Goal: Task Accomplishment & Management: Use online tool/utility

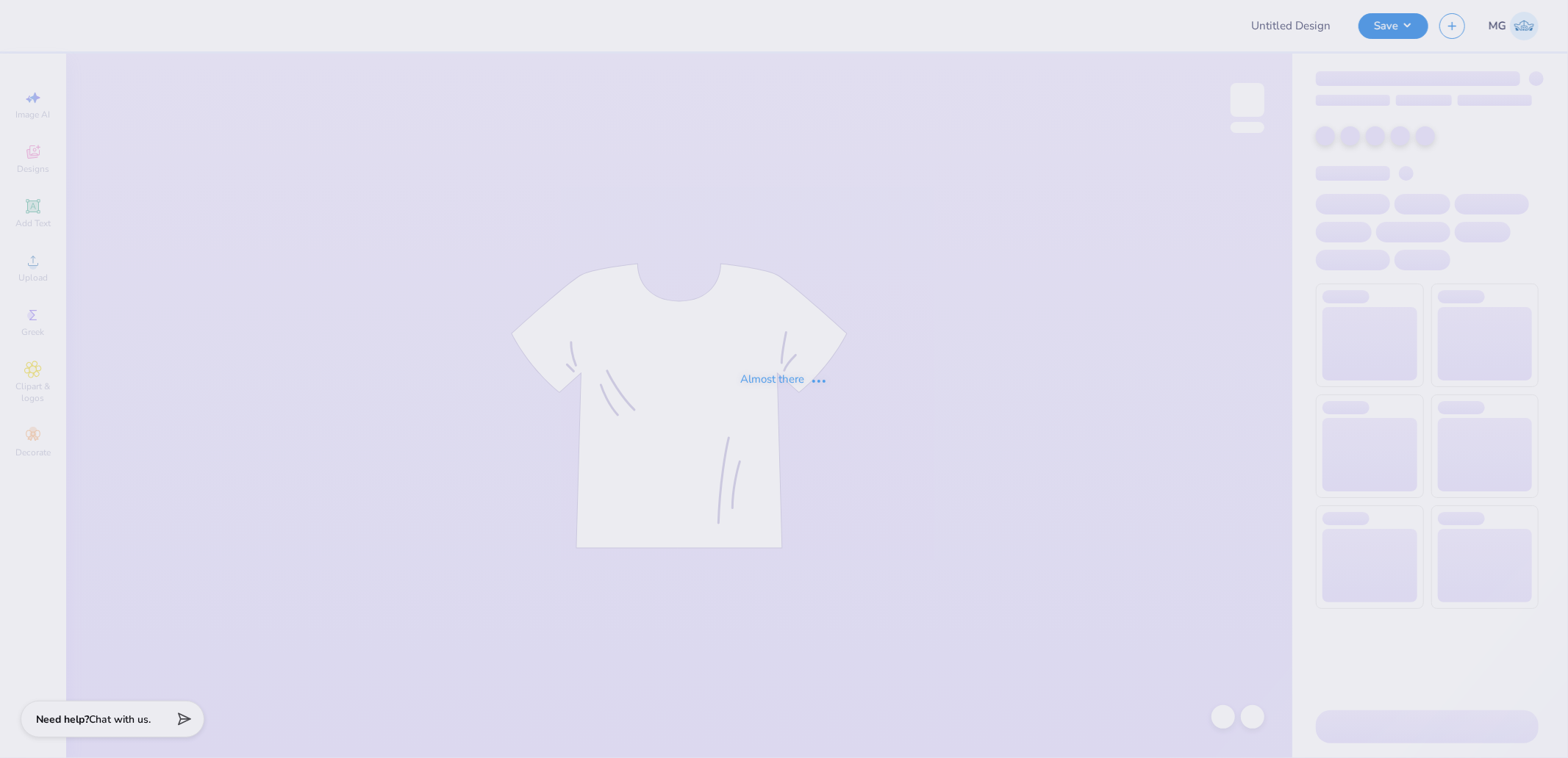
type input "[PERSON_NAME] : [GEOGRAPHIC_DATA][US_STATE]"
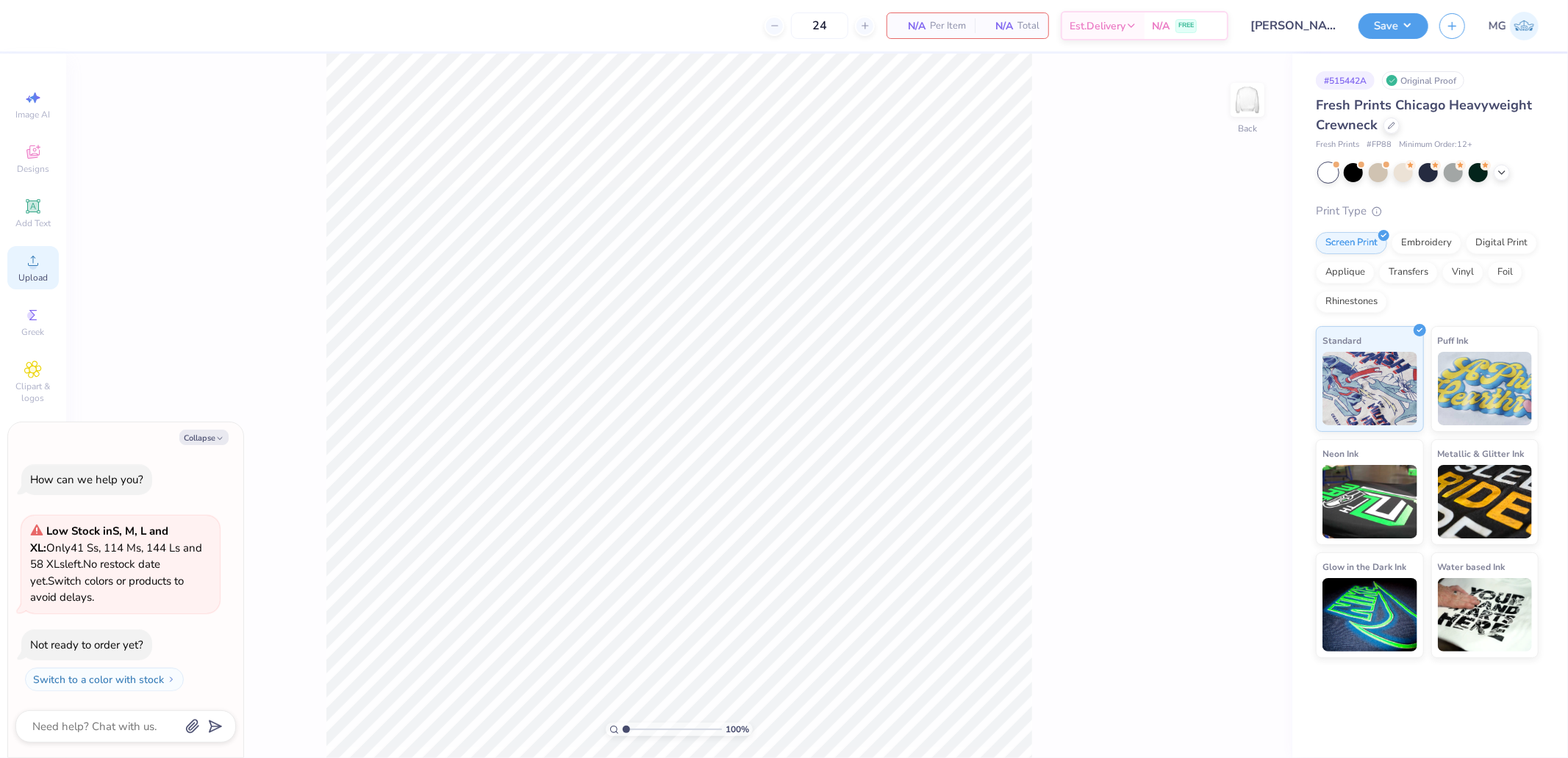
click at [40, 267] on icon at bounding box center [33, 261] width 18 height 18
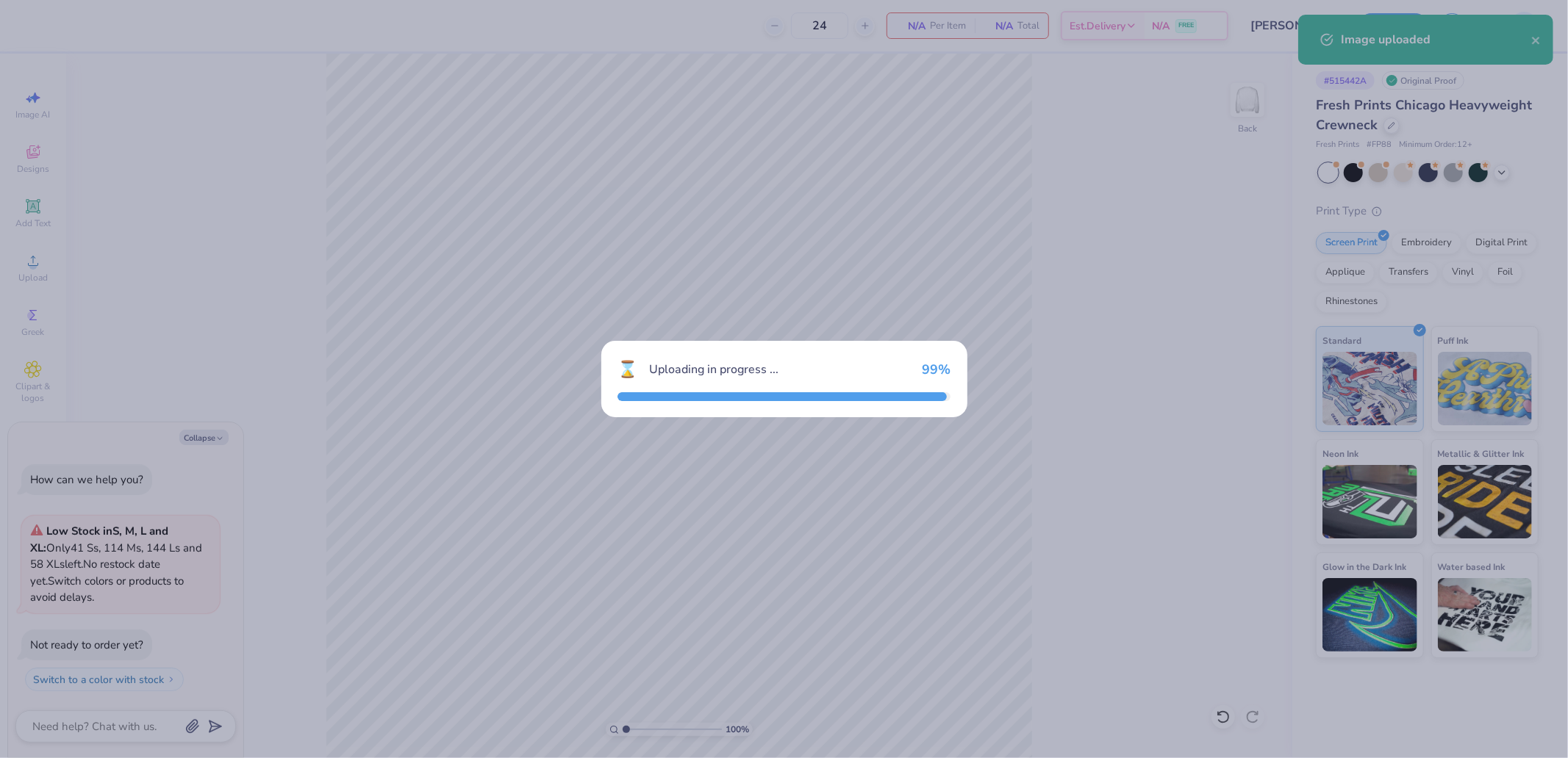
type textarea "x"
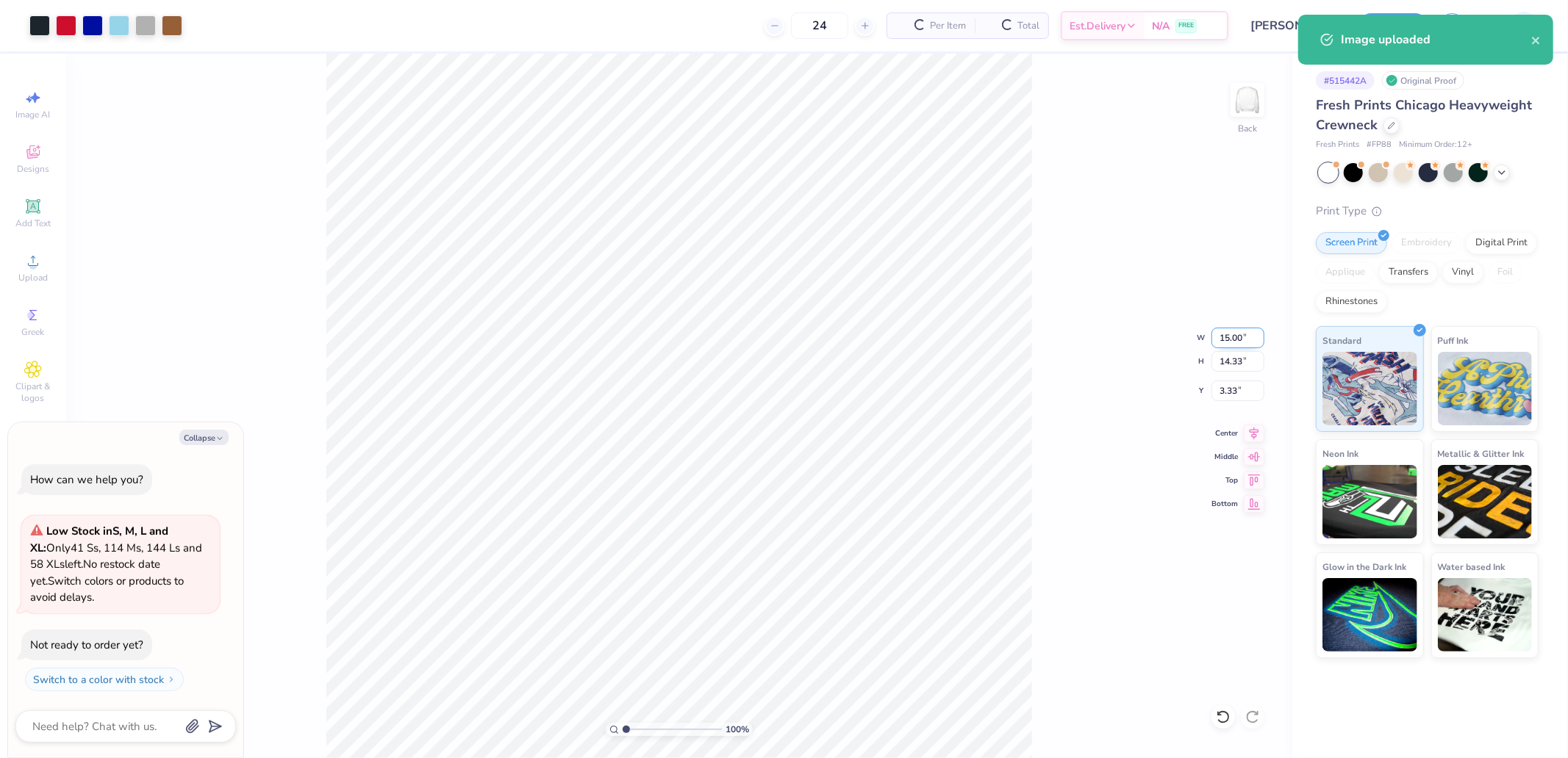
click at [1233, 336] on input "15.00" at bounding box center [1238, 338] width 53 height 21
type input "123"
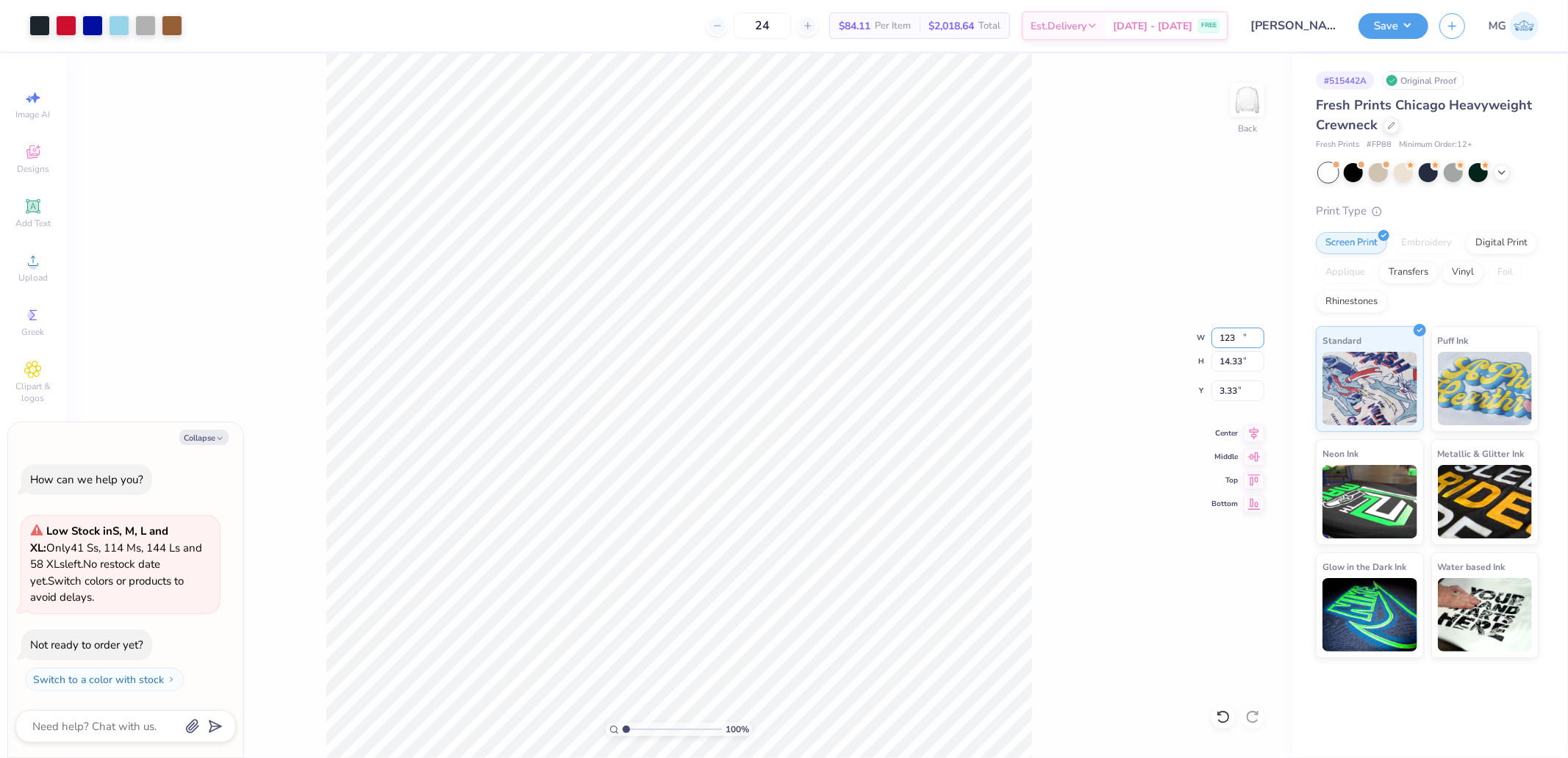
type textarea "x"
type input "15.00"
click at [1255, 479] on icon at bounding box center [1255, 478] width 13 height 11
click at [1241, 386] on input "3.33" at bounding box center [1238, 391] width 53 height 21
type textarea "x"
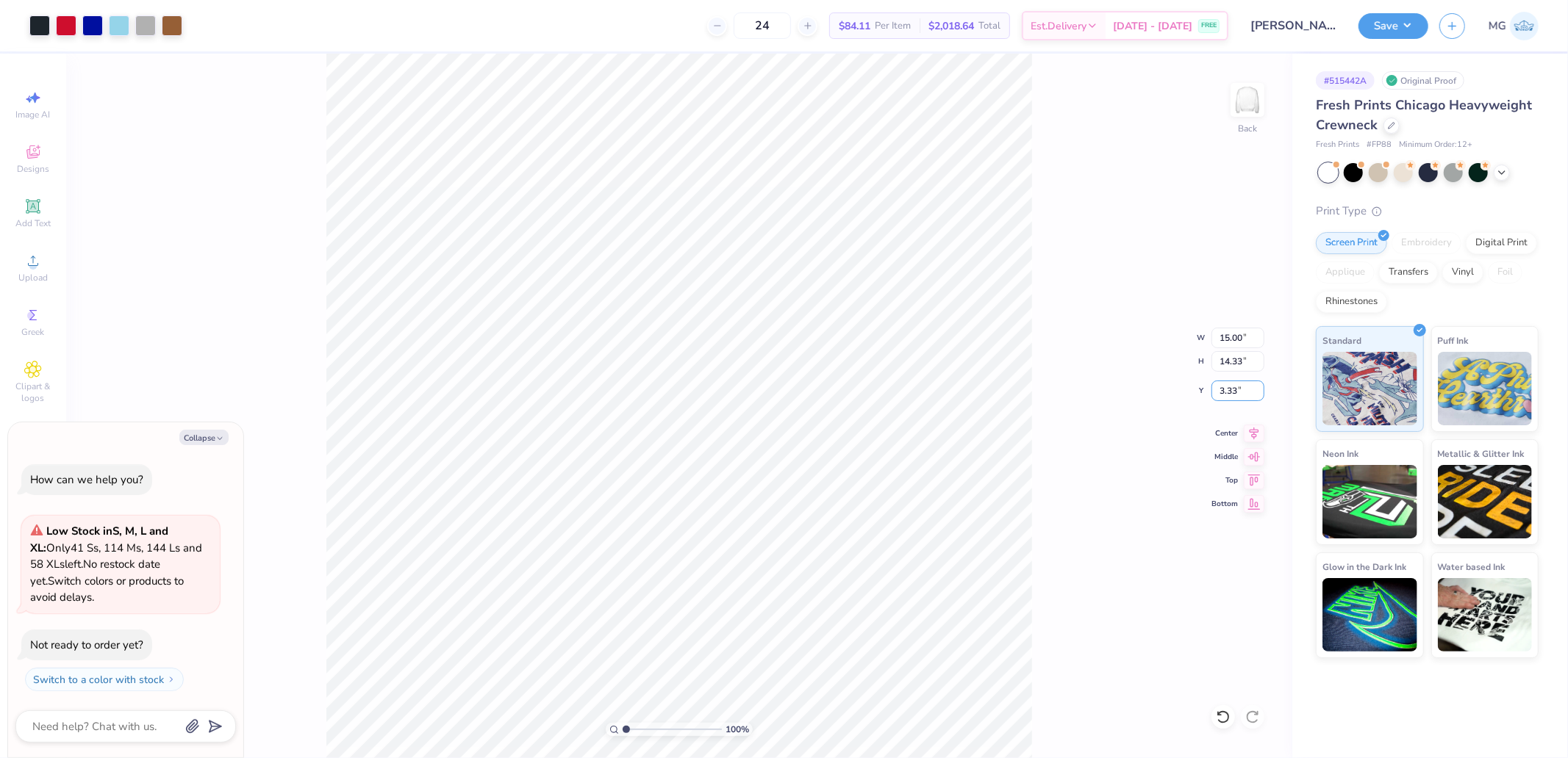
type input "0.50"
click at [1238, 331] on input "15.00" at bounding box center [1238, 338] width 53 height 21
type input "12"
click at [1233, 395] on input "0.50" at bounding box center [1238, 391] width 53 height 21
type textarea "x"
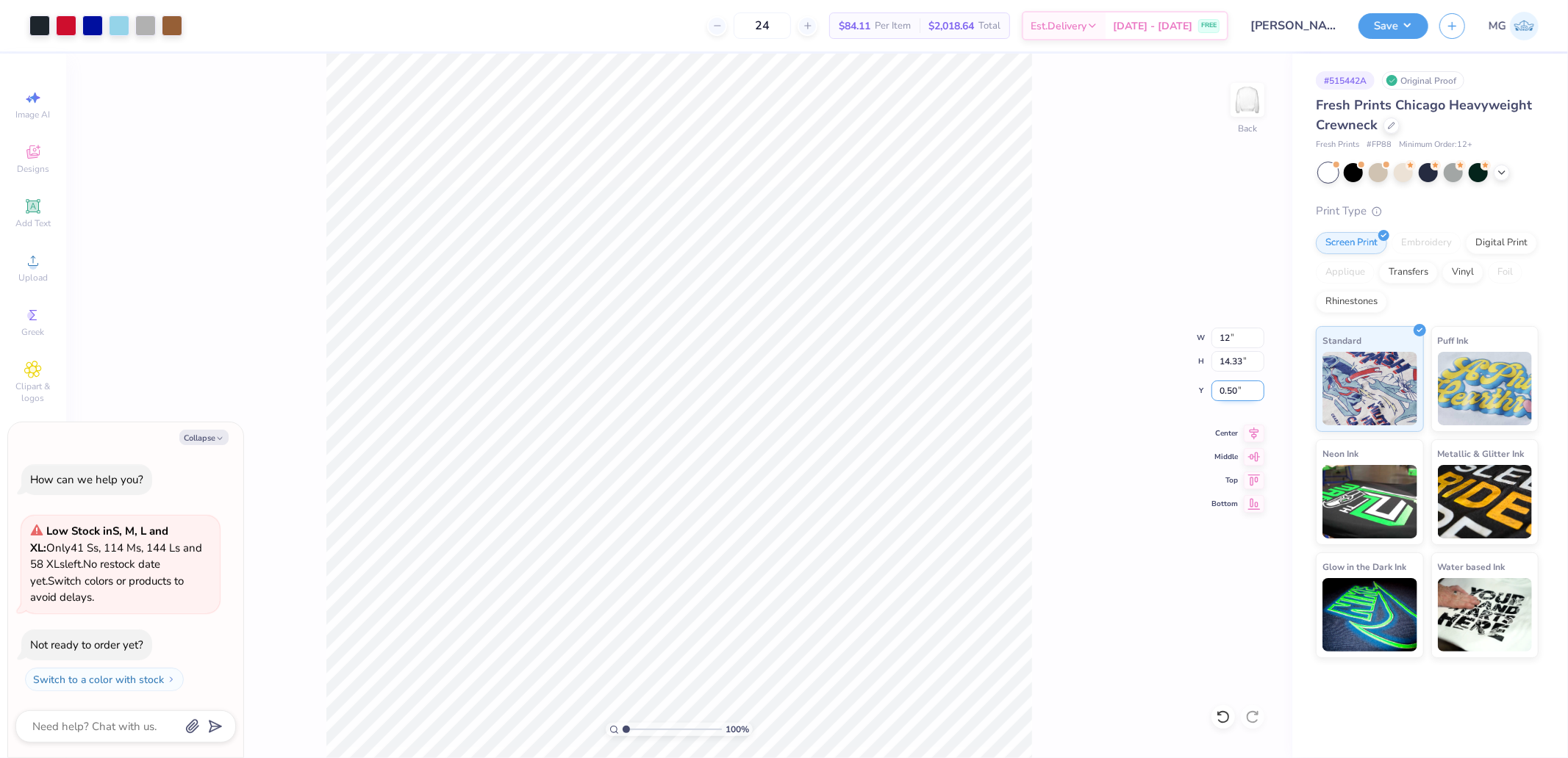
type input "12.00"
type input "11.47"
type input "3"
type textarea "x"
type input "3.00"
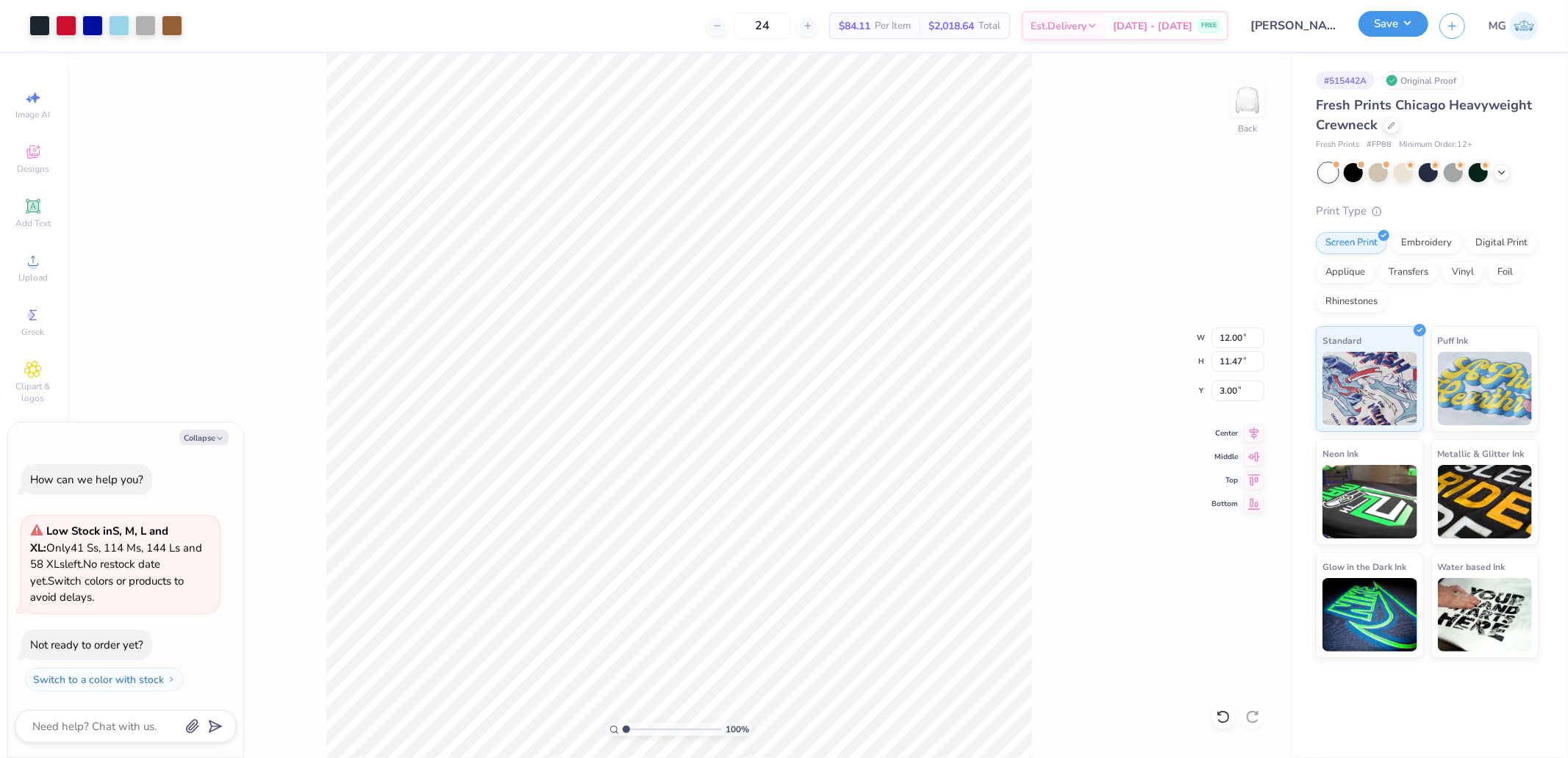
click at [1423, 26] on button "Save" at bounding box center [1393, 24] width 70 height 26
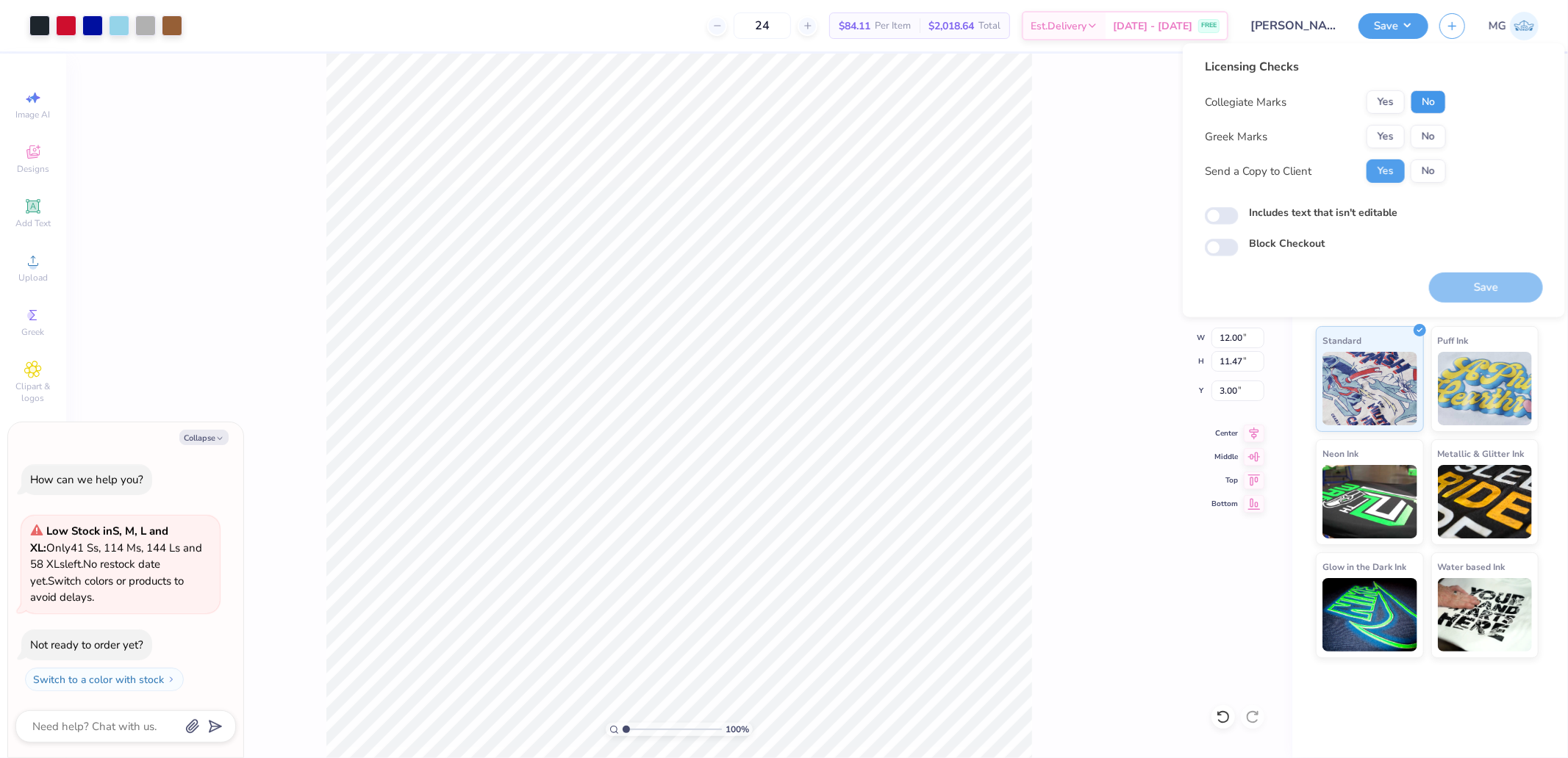
drag, startPoint x: 1429, startPoint y: 108, endPoint x: 1411, endPoint y: 122, distance: 22.8
click at [1429, 110] on button "No" at bounding box center [1428, 102] width 35 height 23
drag, startPoint x: 1391, startPoint y: 136, endPoint x: 1368, endPoint y: 156, distance: 30.5
click at [1390, 136] on button "Yes" at bounding box center [1386, 137] width 39 height 23
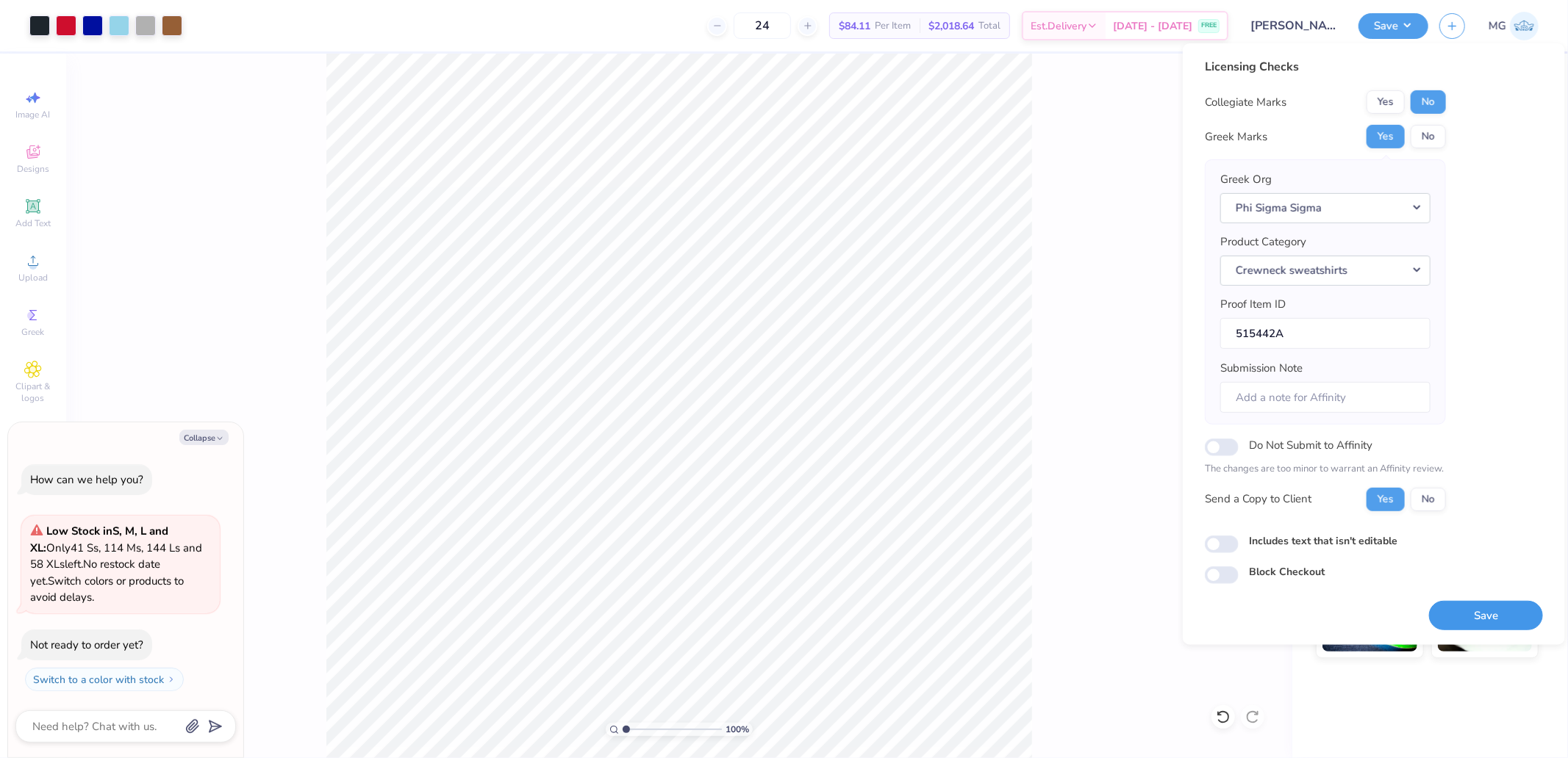
click at [1501, 613] on button "Save" at bounding box center [1486, 616] width 114 height 31
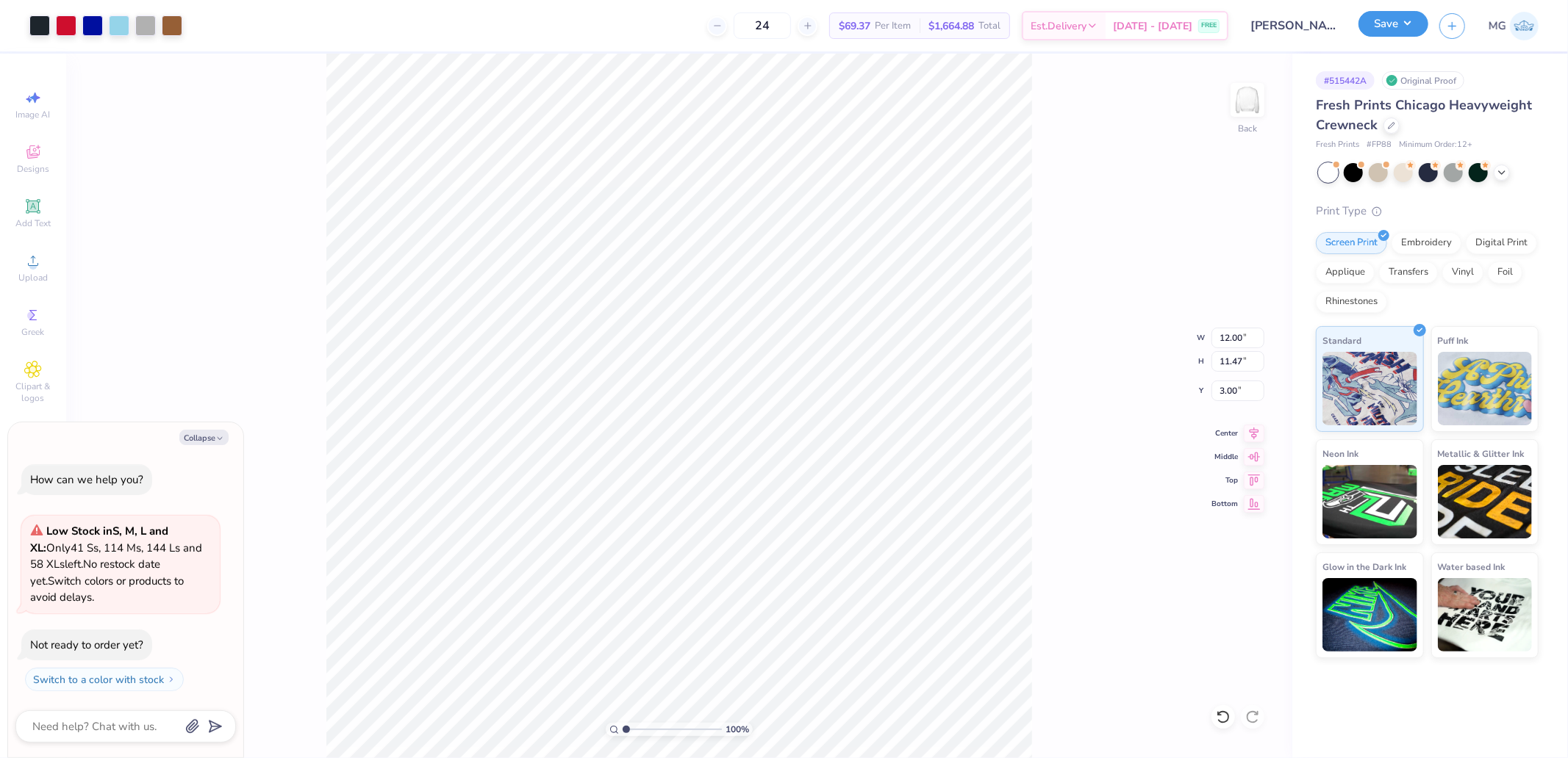
click at [1411, 22] on button "Save" at bounding box center [1393, 24] width 70 height 26
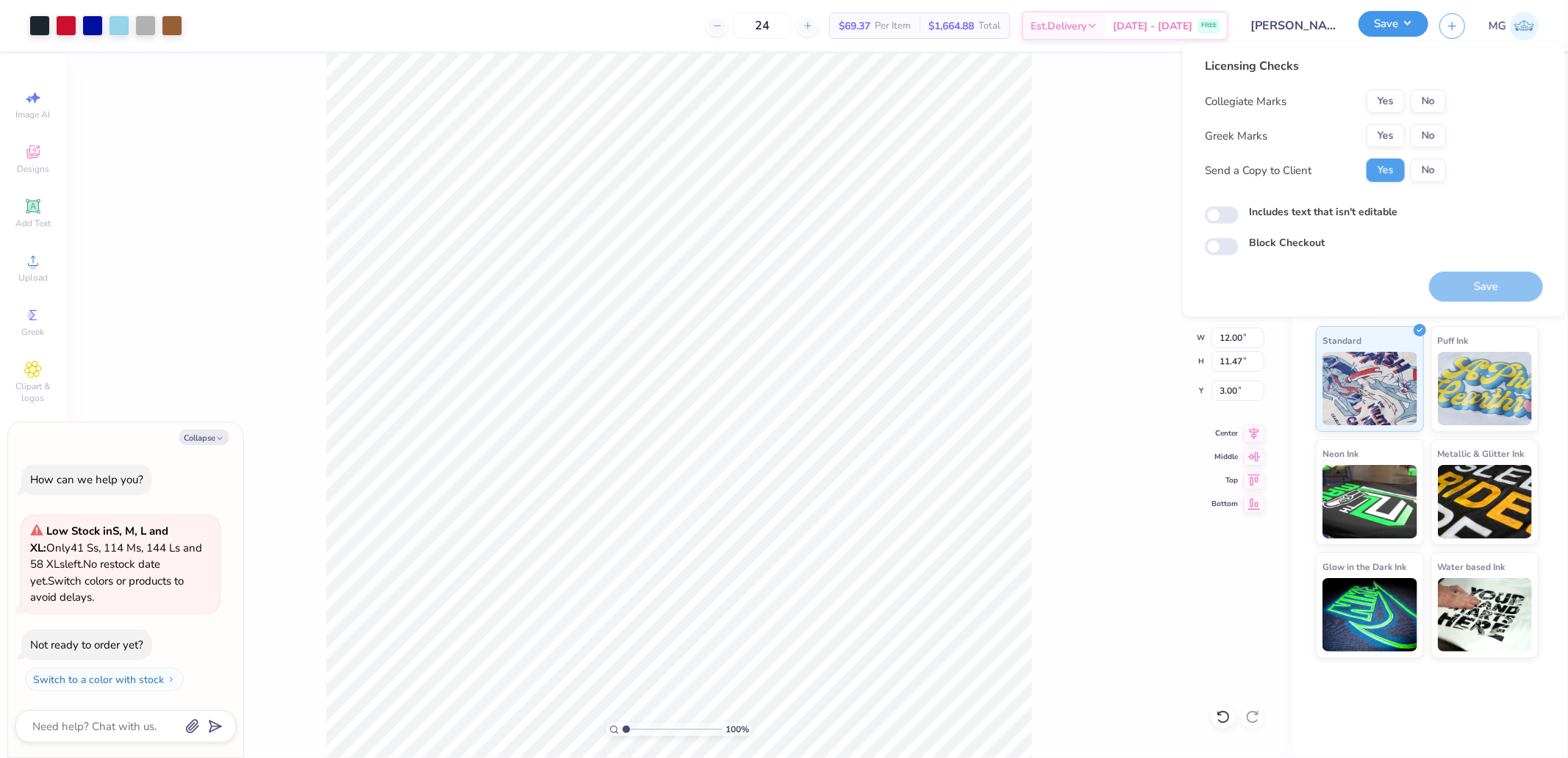
click at [1382, 17] on button "Save" at bounding box center [1393, 24] width 70 height 26
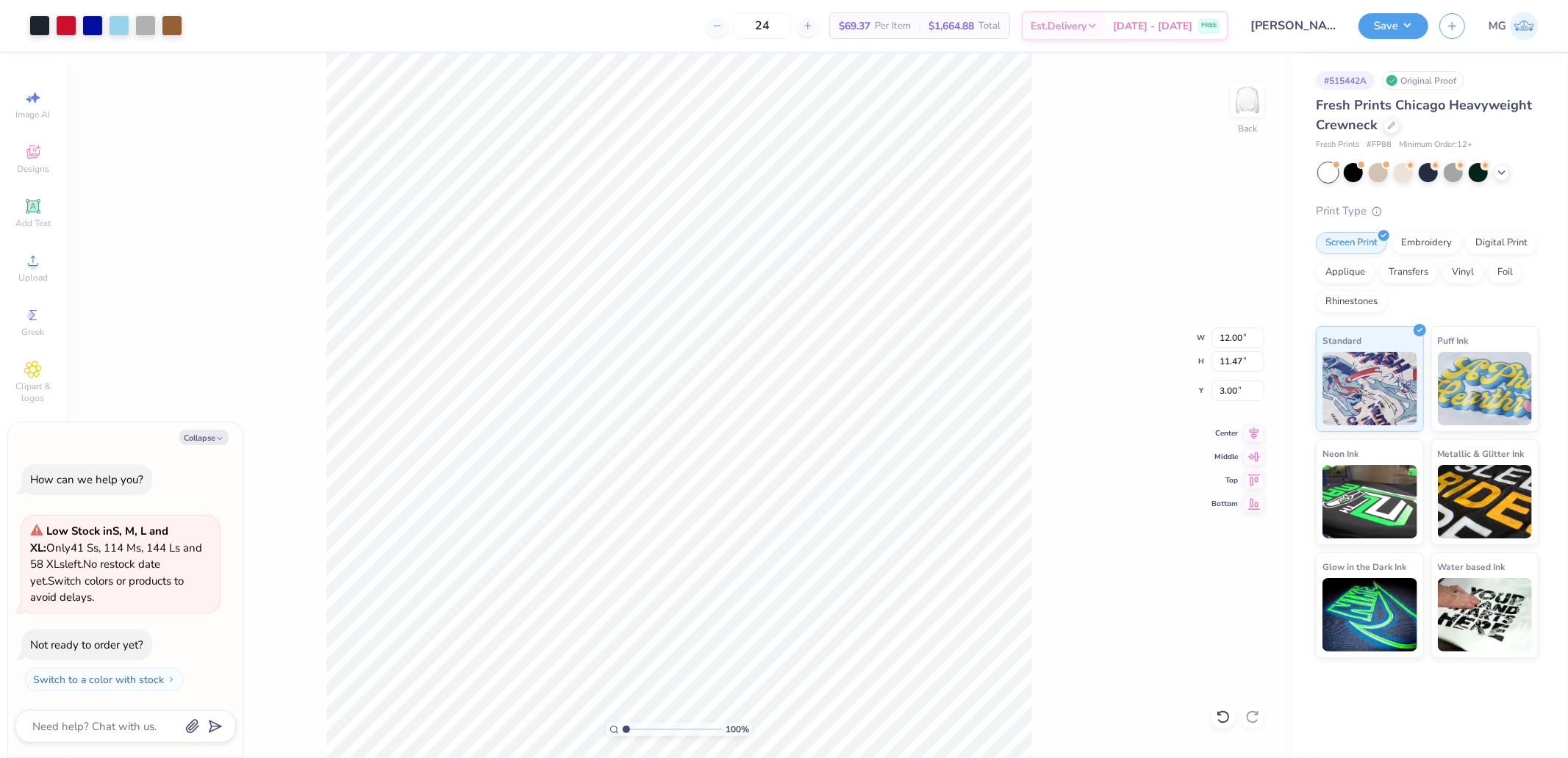
click at [1404, 11] on div "Save MG" at bounding box center [1463, 26] width 210 height 51
click at [1403, 33] on button "Save" at bounding box center [1393, 24] width 70 height 26
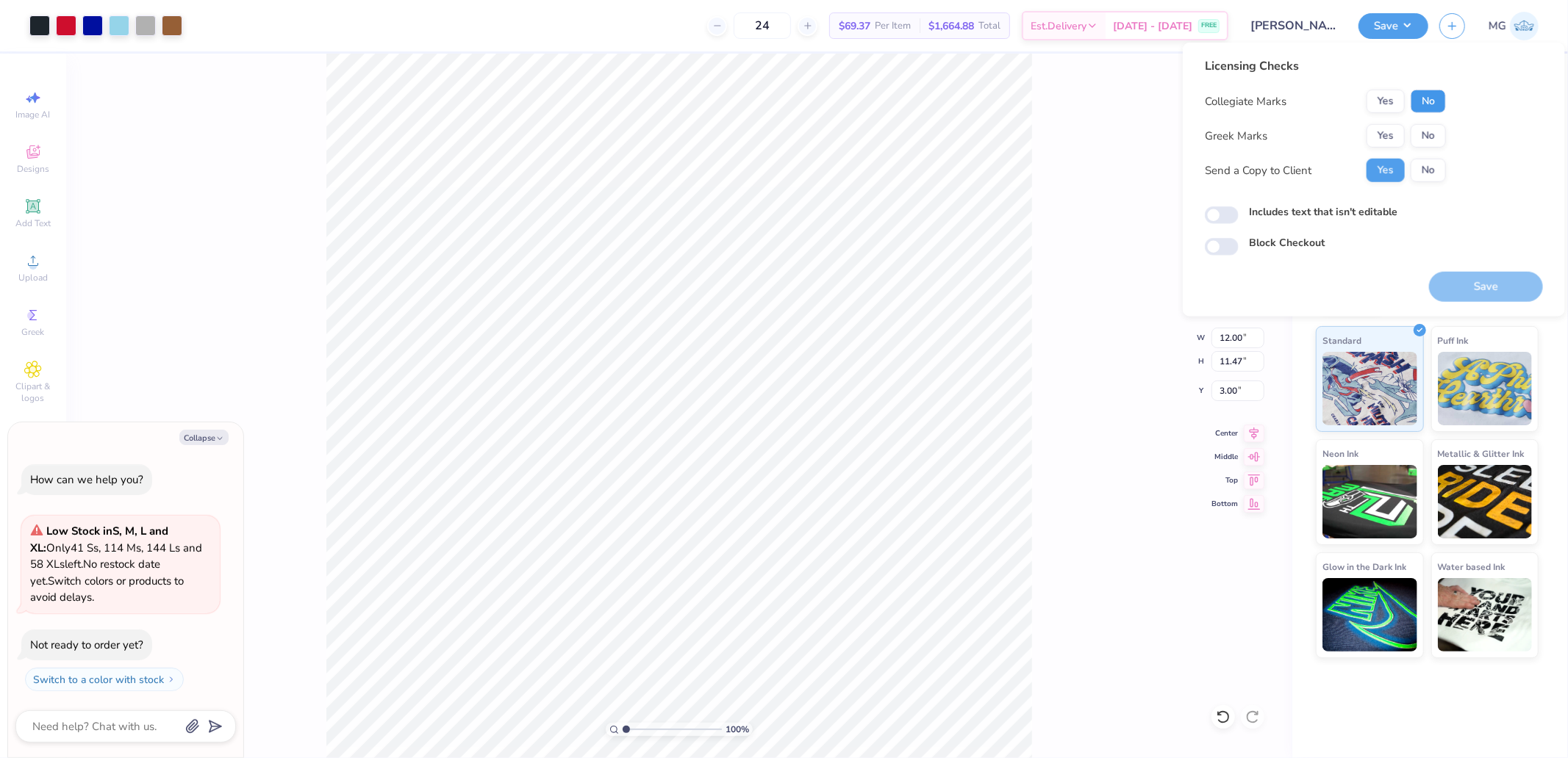
click at [1429, 99] on button "No" at bounding box center [1428, 101] width 35 height 23
type textarea "x"
